Goal: Find specific page/section: Find specific page/section

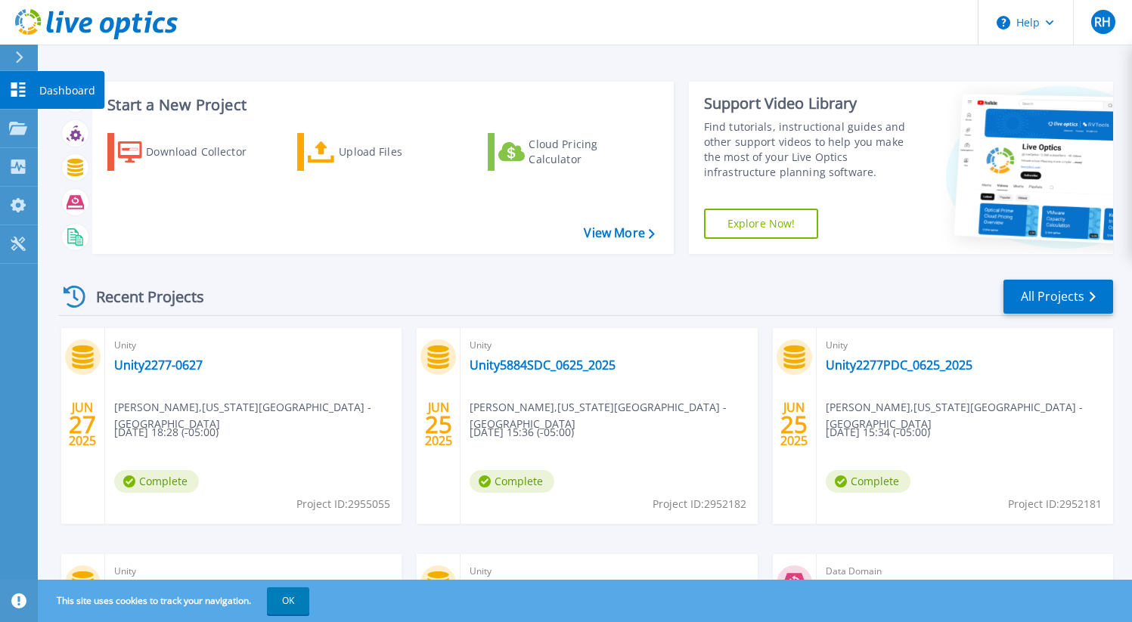
click at [28, 91] on link "Dashboard Dashboard" at bounding box center [19, 90] width 38 height 39
click at [1064, 303] on link "All Projects" at bounding box center [1058, 297] width 110 height 34
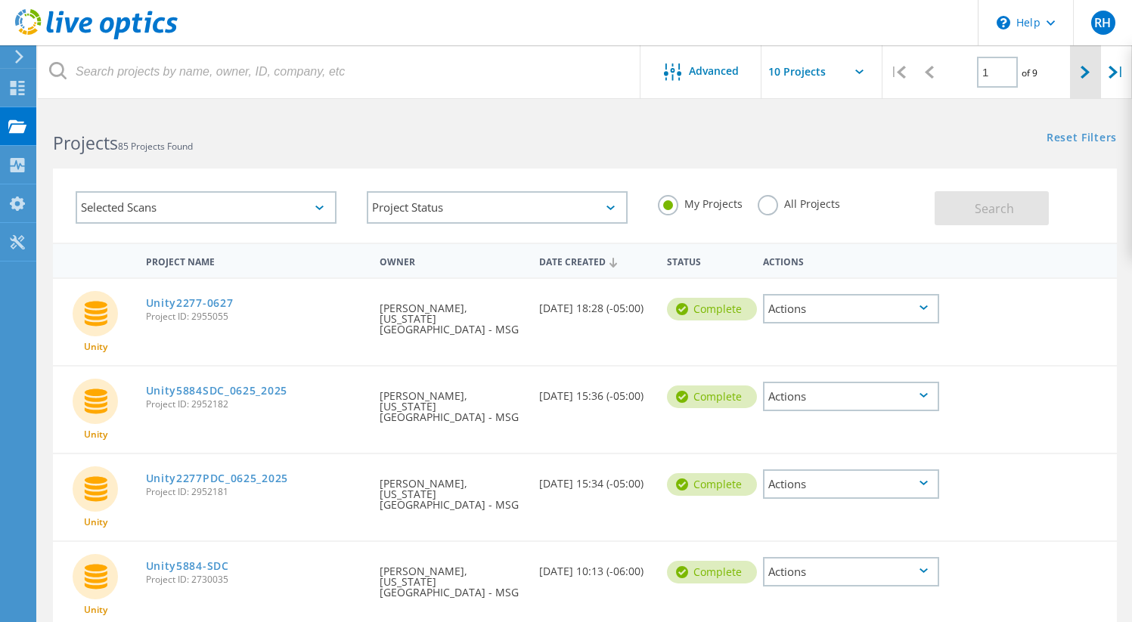
click at [1089, 78] on div at bounding box center [1085, 72] width 31 height 54
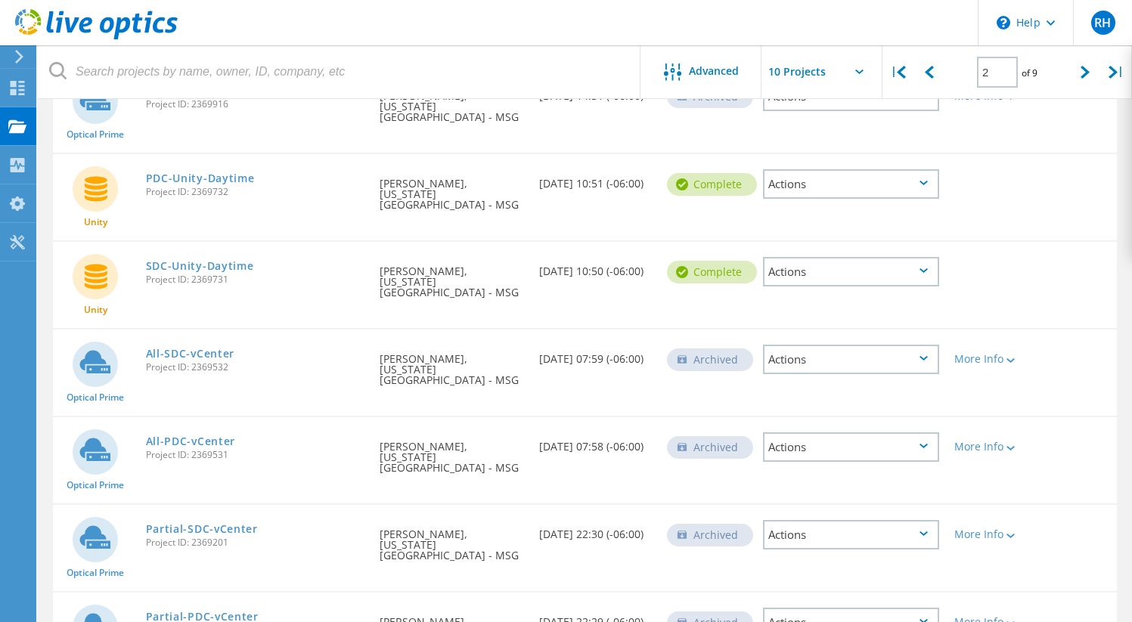
scroll to position [487, 0]
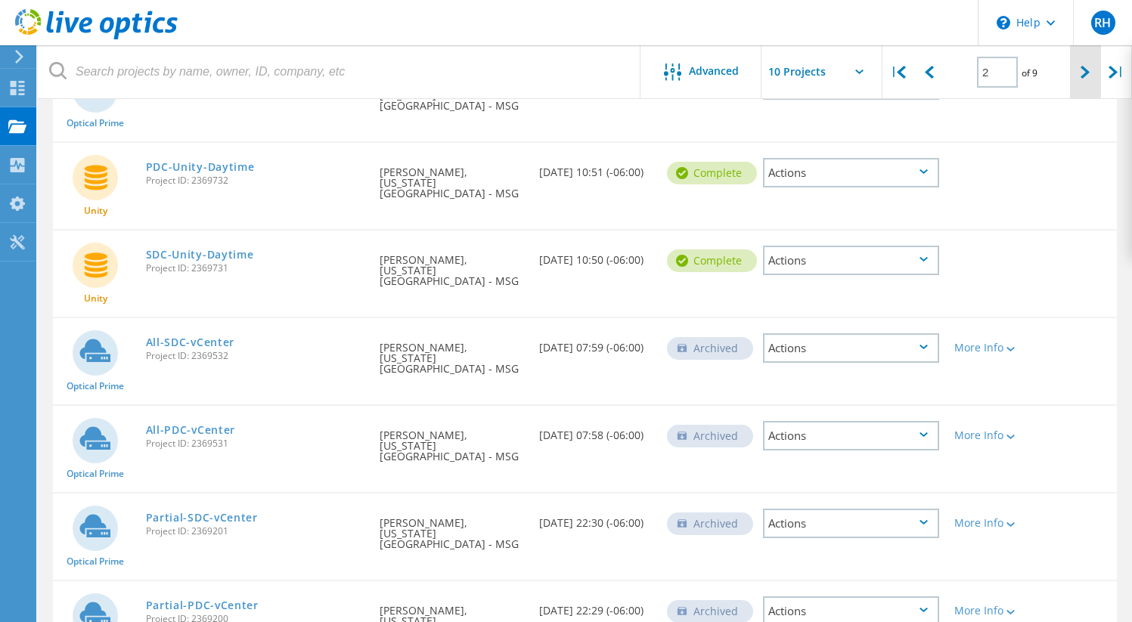
click at [1085, 73] on icon at bounding box center [1084, 72] width 9 height 13
type input "3"
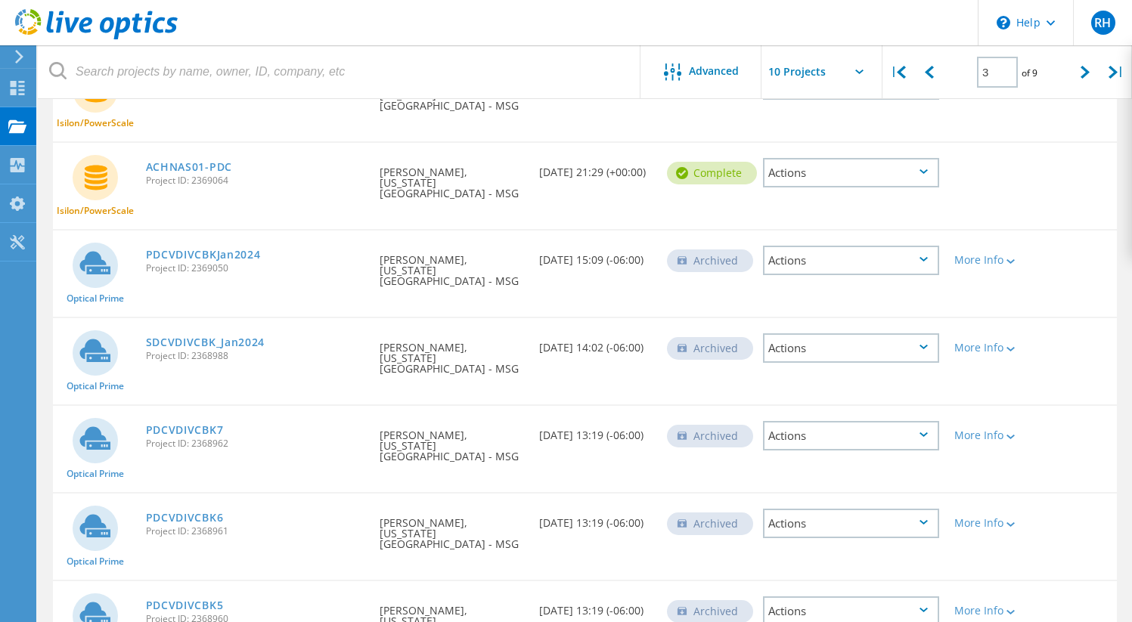
scroll to position [0, 0]
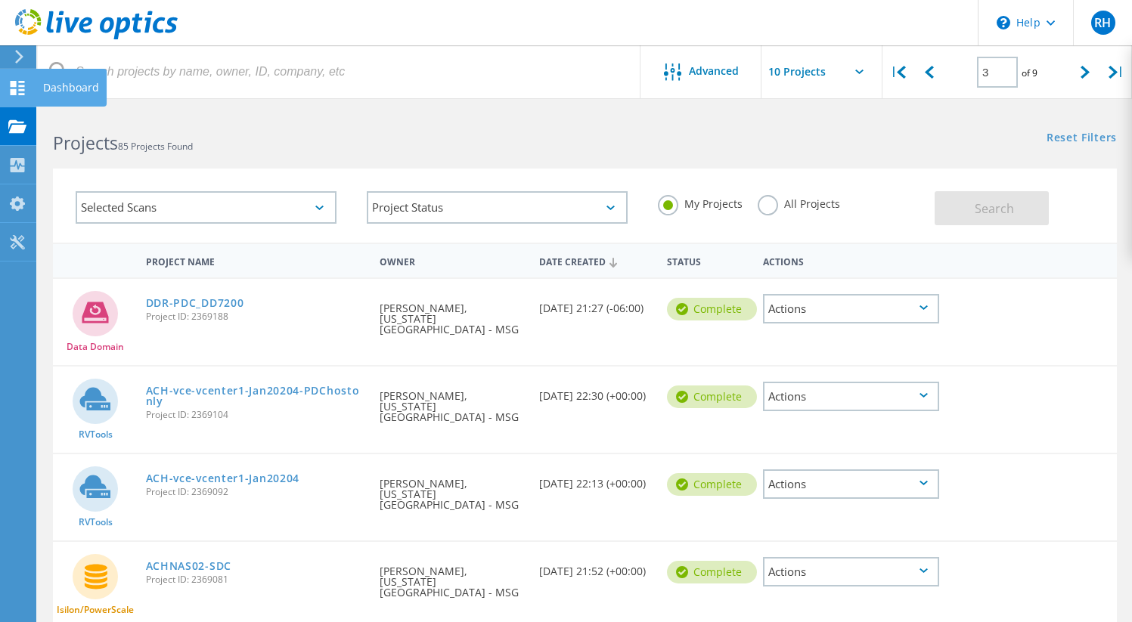
click at [17, 88] on icon at bounding box center [17, 88] width 18 height 14
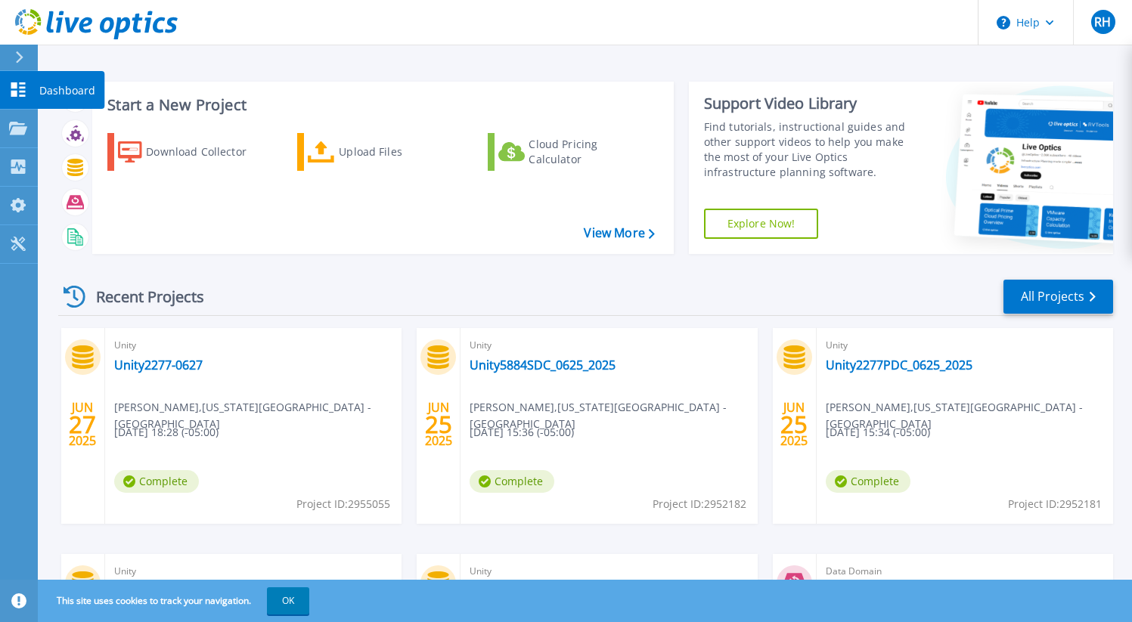
click at [14, 83] on icon at bounding box center [18, 89] width 14 height 14
click at [1061, 299] on link "All Projects" at bounding box center [1058, 297] width 110 height 34
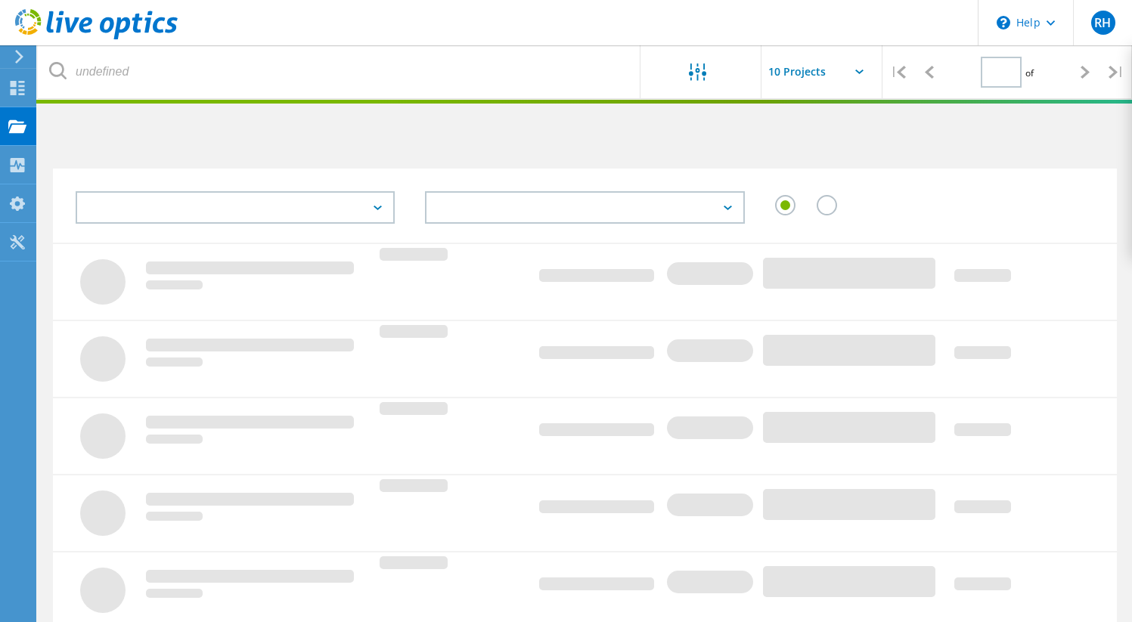
type input "3"
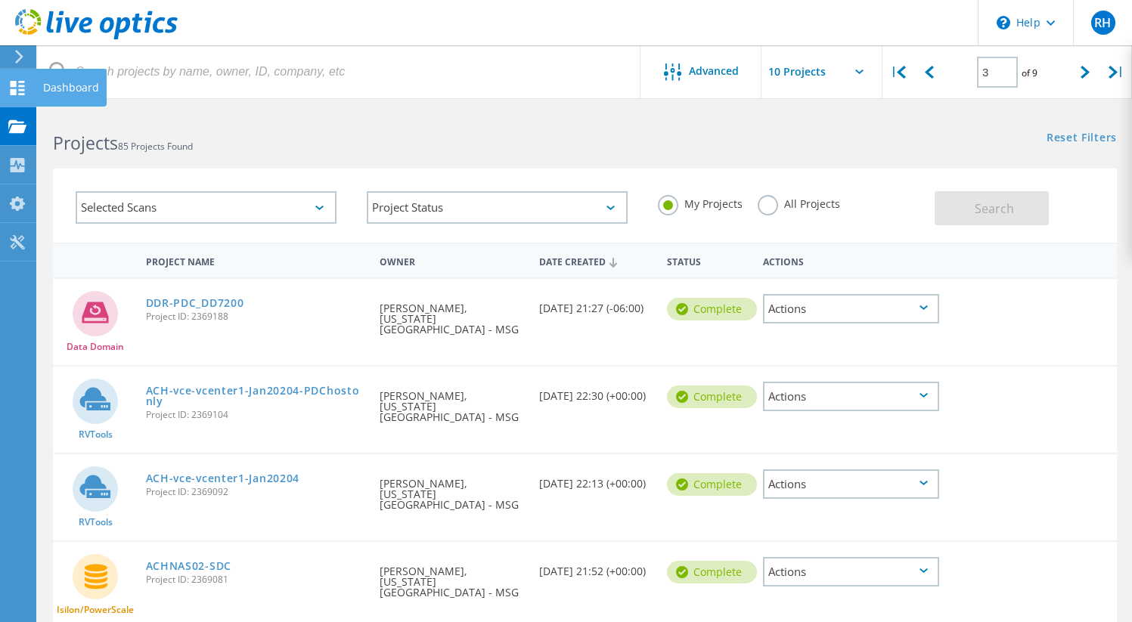
click at [18, 91] on icon at bounding box center [17, 88] width 18 height 14
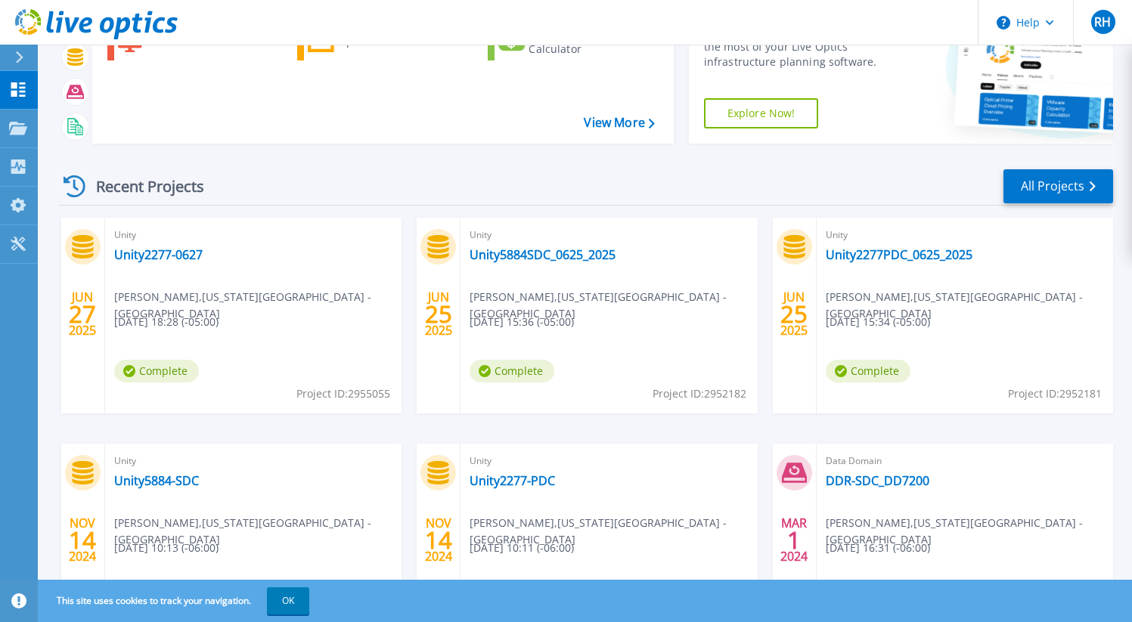
scroll to position [111, 0]
click at [202, 252] on link "Unity2277-0627" at bounding box center [158, 253] width 88 height 15
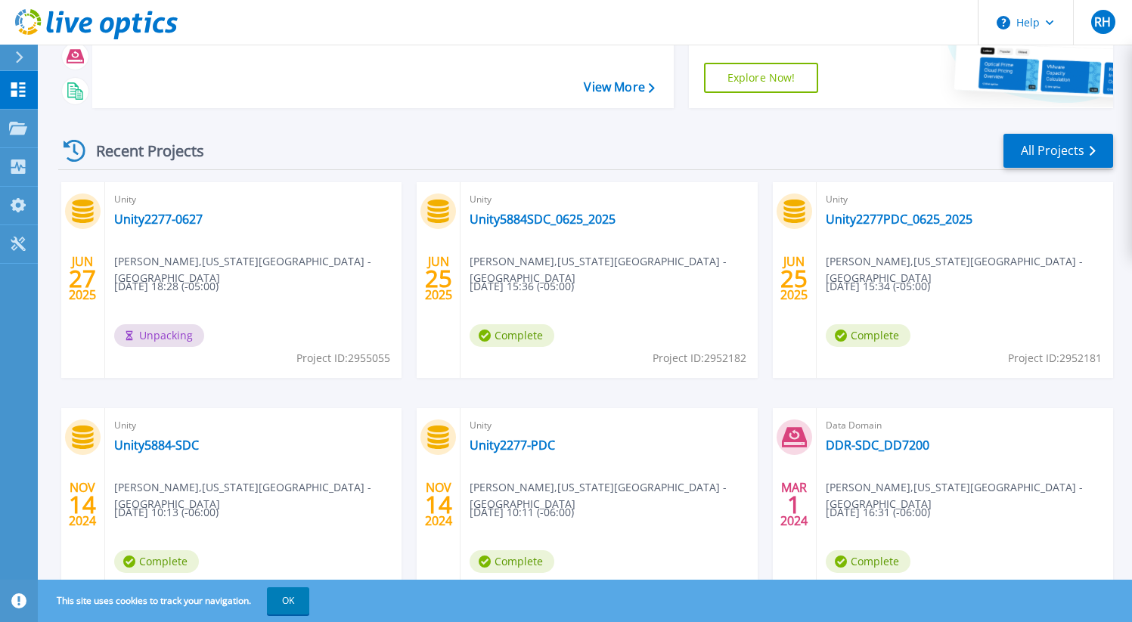
scroll to position [154, 0]
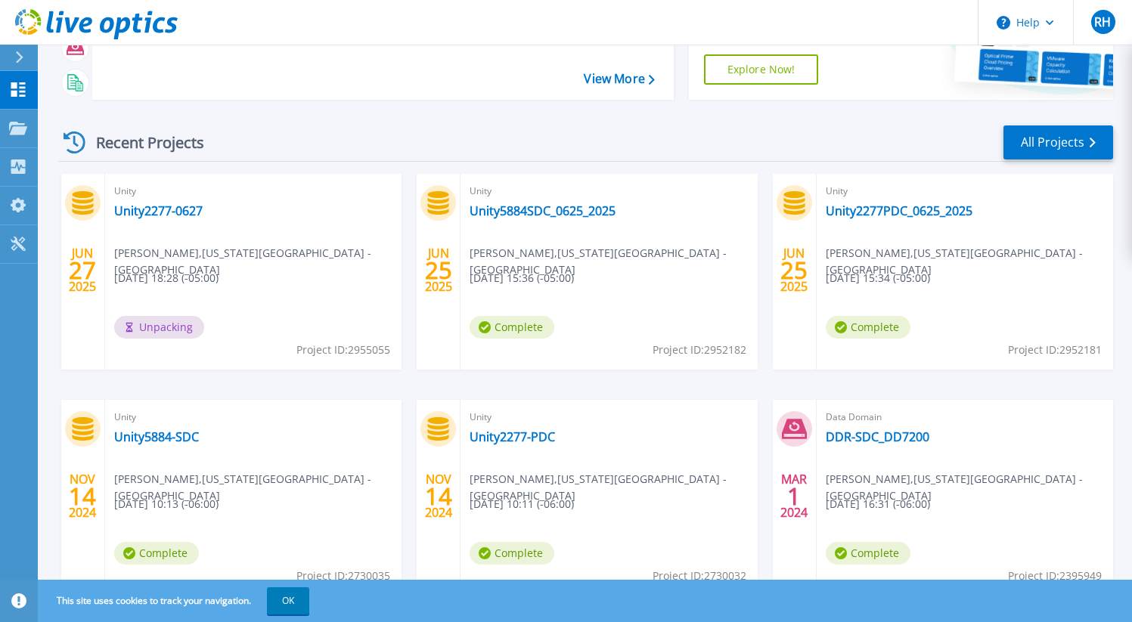
click at [357, 289] on div "Unity Unity2277-0627 [PERSON_NAME] , [US_STATE][GEOGRAPHIC_DATA] - MSG [DATE] 1…" at bounding box center [253, 272] width 296 height 196
click at [73, 140] on icon at bounding box center [75, 143] width 22 height 22
click at [11, 129] on icon at bounding box center [18, 128] width 18 height 13
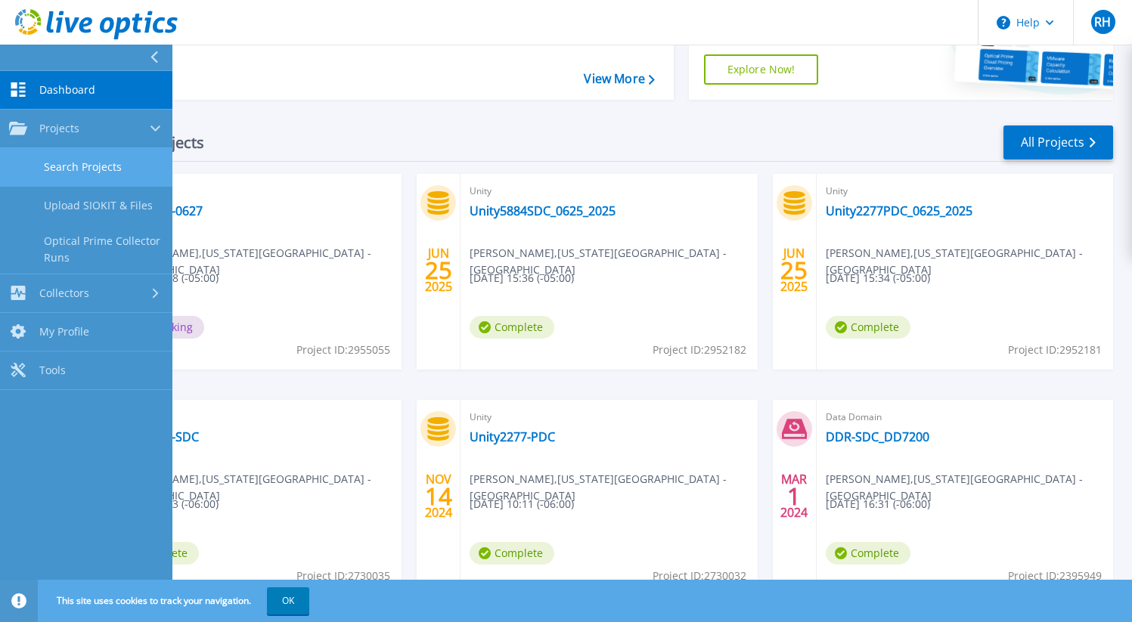
click at [81, 172] on link "Search Projects" at bounding box center [86, 167] width 172 height 39
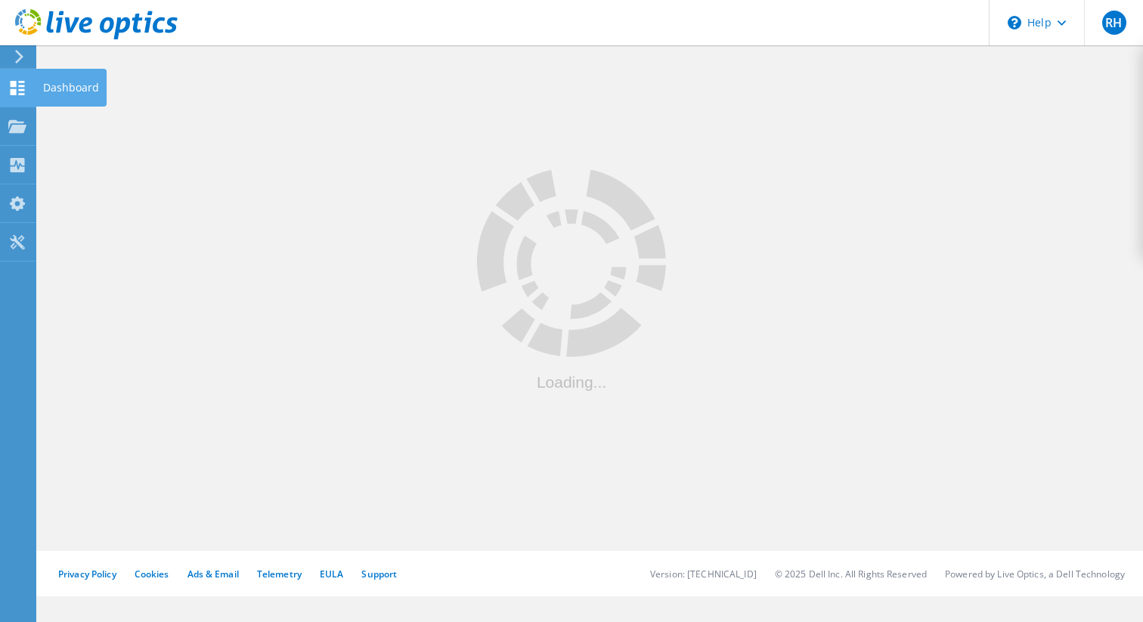
click at [23, 87] on icon at bounding box center [17, 88] width 18 height 14
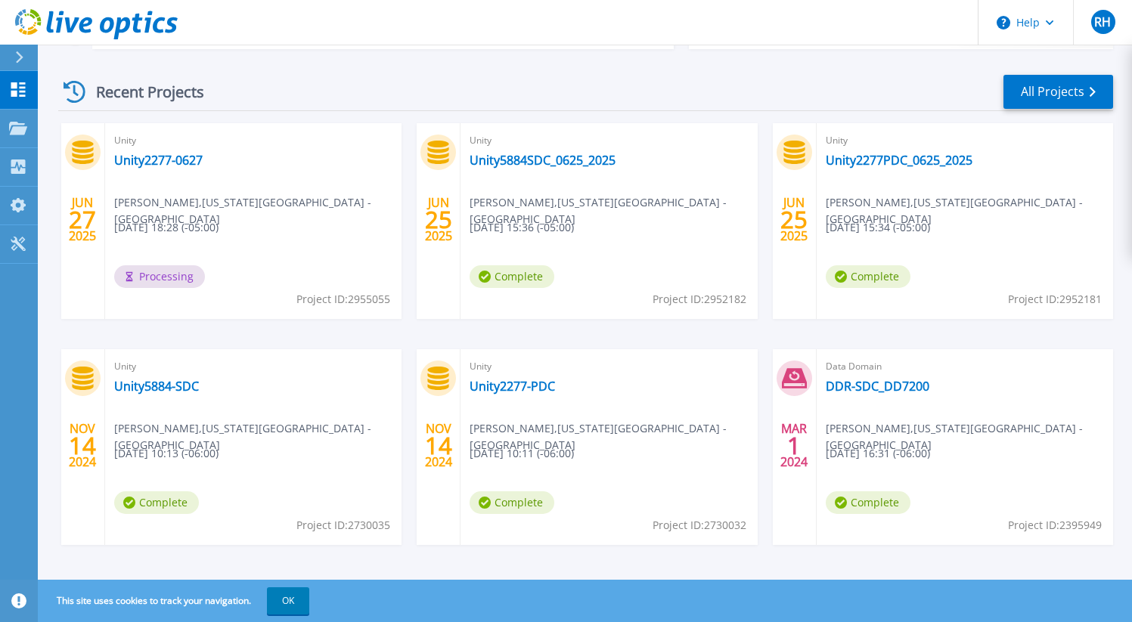
scroll to position [215, 0]
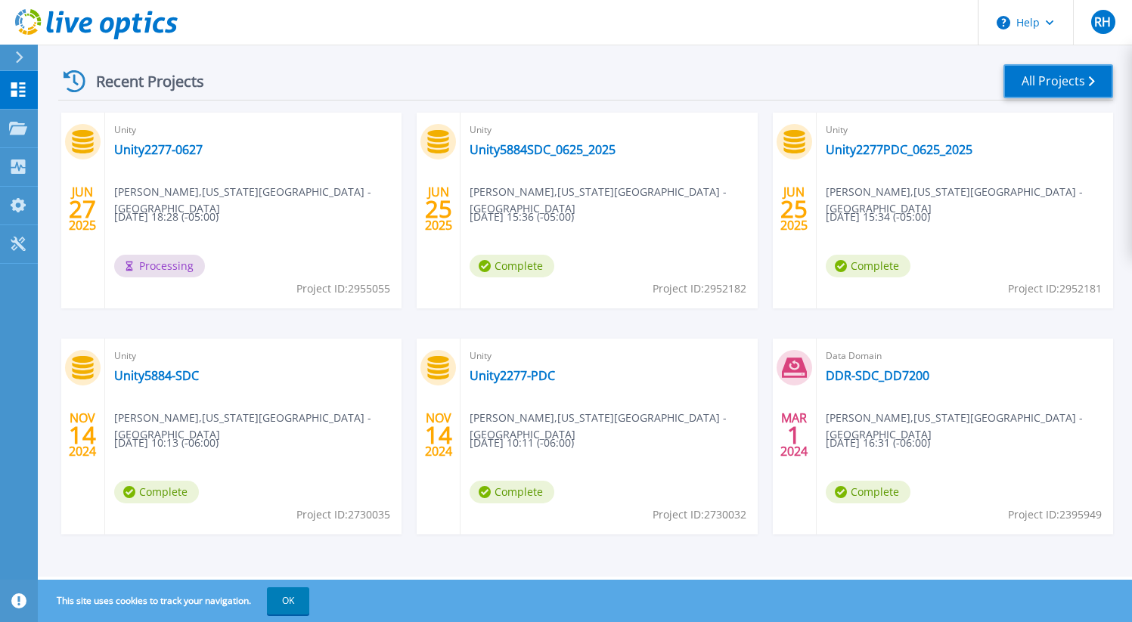
click at [1080, 83] on link "All Projects" at bounding box center [1058, 81] width 110 height 34
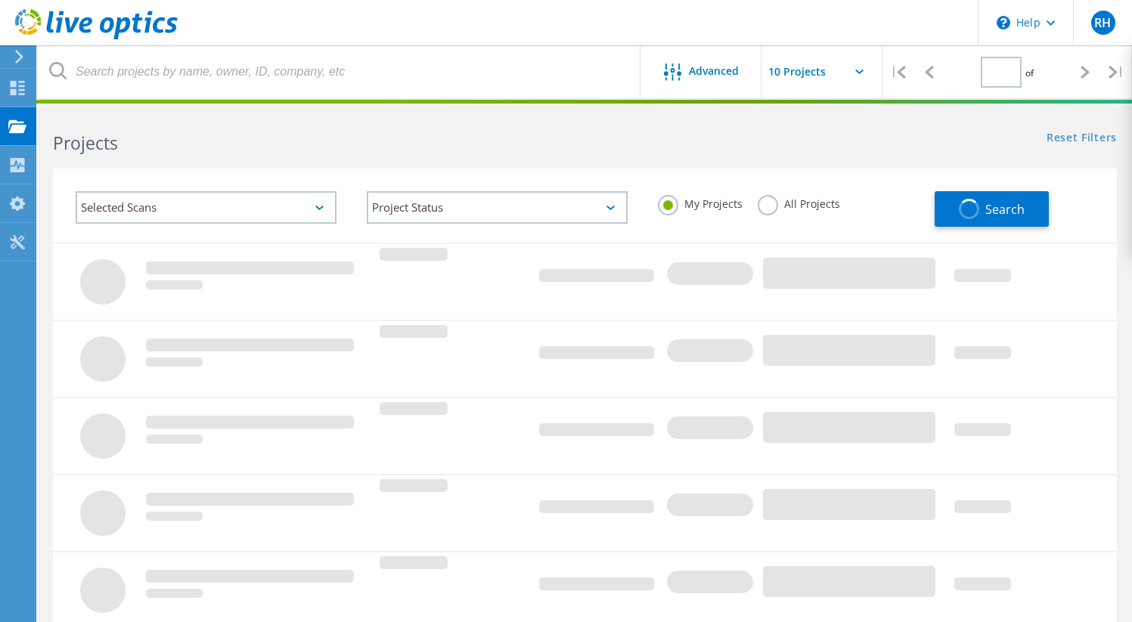
type input "3"
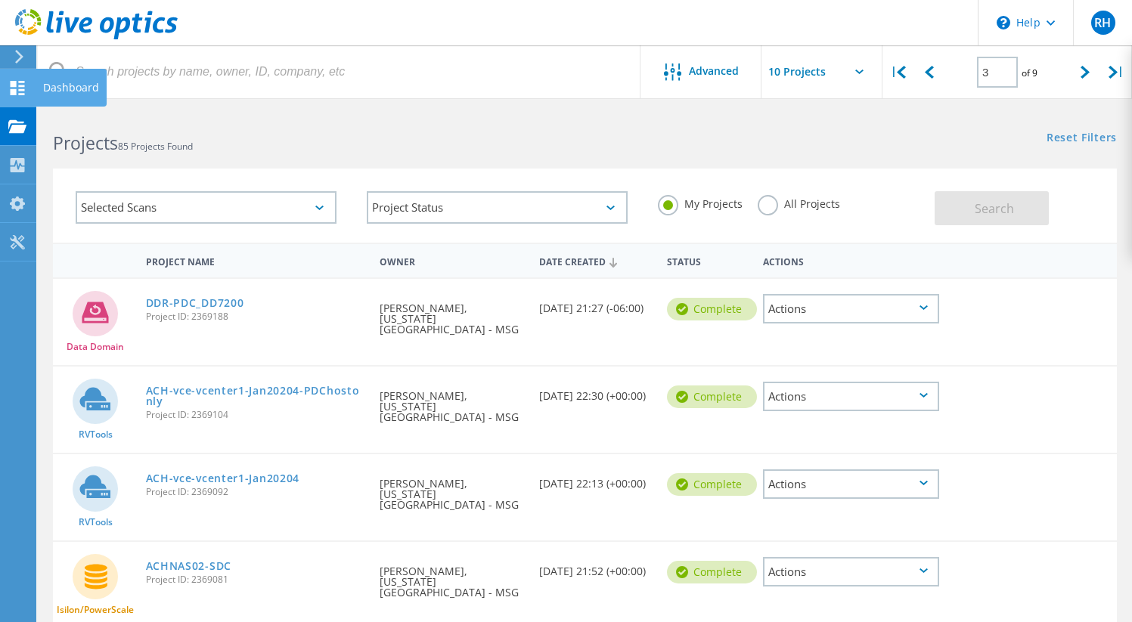
click at [20, 91] on icon at bounding box center [17, 88] width 18 height 14
